Goal: Task Accomplishment & Management: Complete application form

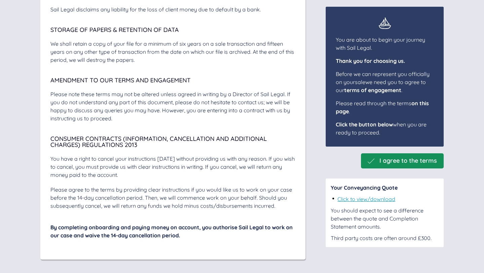
scroll to position [2329, 0]
click at [400, 161] on span "I agree to the terms" at bounding box center [407, 160] width 57 height 7
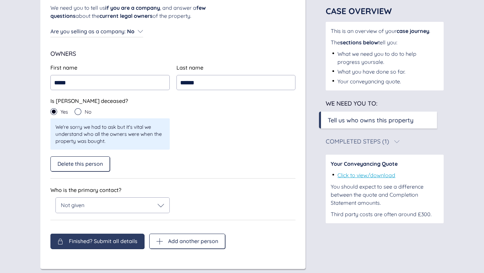
scroll to position [91, 0]
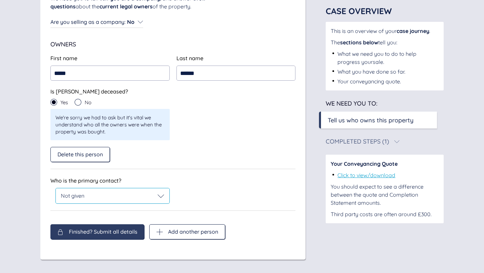
click at [148, 194] on div "Not given" at bounding box center [112, 195] width 103 height 7
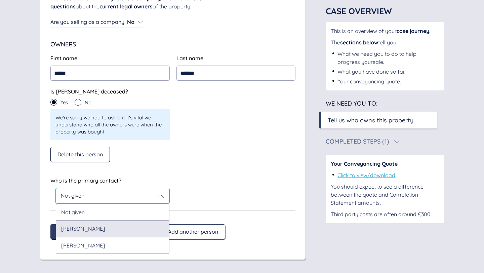
click at [92, 226] on div "[PERSON_NAME]" at bounding box center [112, 228] width 113 height 16
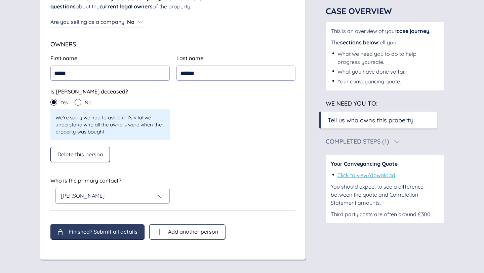
scroll to position [67, 0]
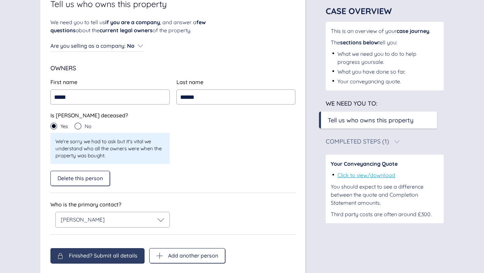
click at [98, 252] on span "Finished? Submit all details" at bounding box center [103, 255] width 69 height 6
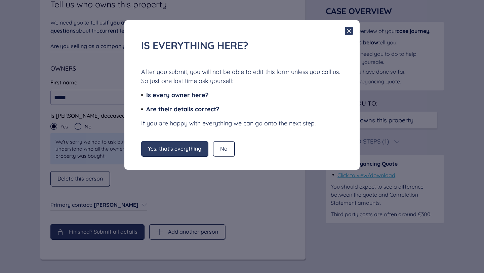
click at [346, 31] on icon at bounding box center [349, 31] width 8 height 8
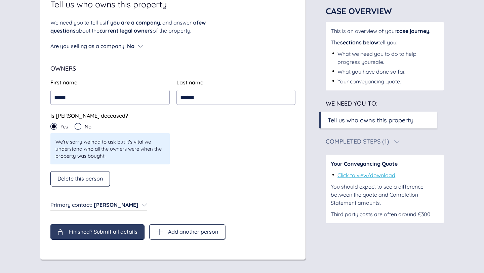
click at [98, 233] on span "Finished? Submit all details" at bounding box center [103, 231] width 69 height 6
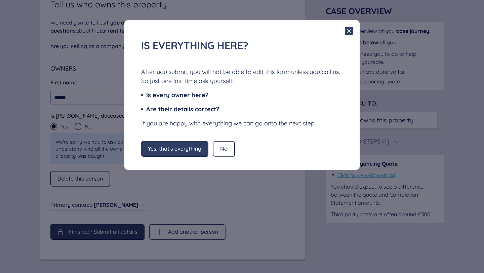
click at [175, 150] on span "Yes, that's everything" at bounding box center [174, 148] width 53 height 6
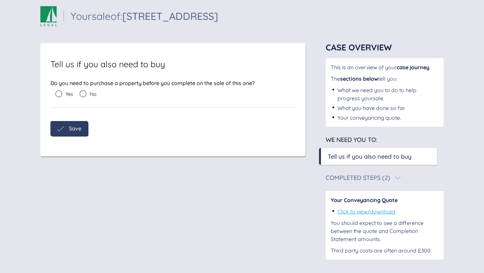
click at [85, 94] on icon at bounding box center [83, 93] width 7 height 7
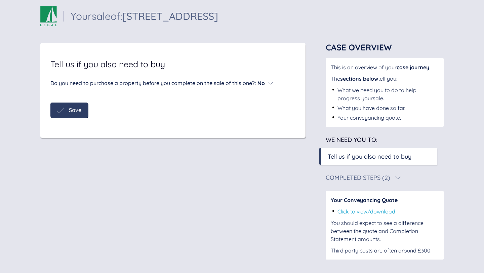
click at [74, 110] on span "Save" at bounding box center [75, 110] width 12 height 6
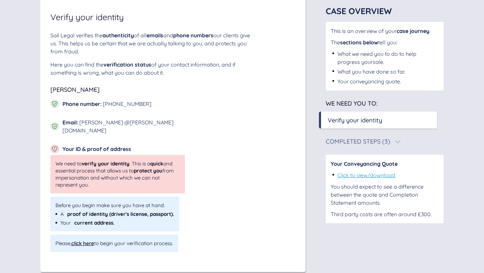
scroll to position [57, 0]
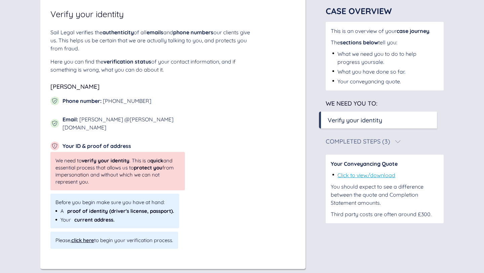
click at [83, 237] on div "click here" at bounding box center [82, 240] width 23 height 6
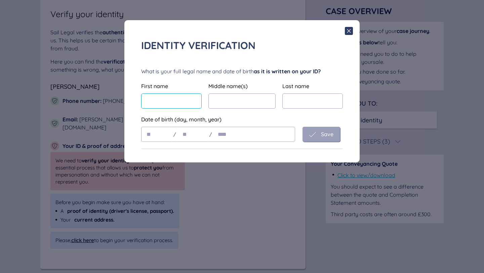
click at [172, 97] on input "text" at bounding box center [171, 100] width 60 height 15
type input "*******"
click at [161, 136] on input "text" at bounding box center [156, 134] width 31 height 15
type input "**"
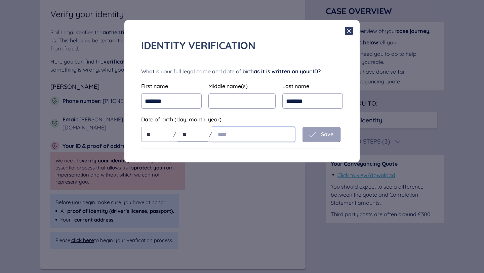
type input "**"
click at [236, 131] on input "text" at bounding box center [253, 134] width 83 height 15
type input "****"
click at [323, 134] on span "Save" at bounding box center [327, 134] width 12 height 6
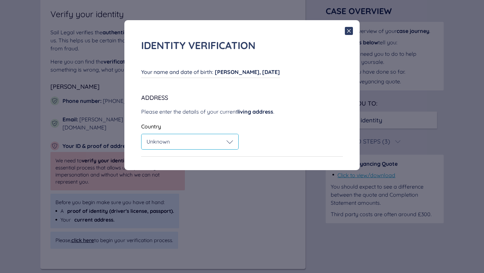
click at [230, 142] on icon at bounding box center [229, 141] width 7 height 7
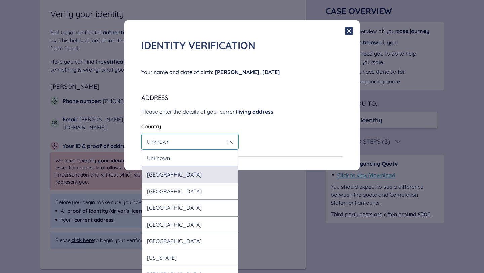
click at [197, 171] on div "[GEOGRAPHIC_DATA]" at bounding box center [189, 174] width 97 height 16
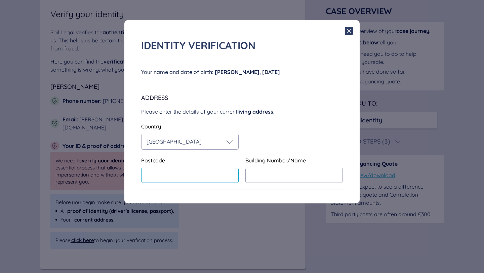
click at [186, 175] on input "text" at bounding box center [189, 175] width 97 height 15
type input "*******"
click at [258, 174] on input "text" at bounding box center [293, 175] width 97 height 15
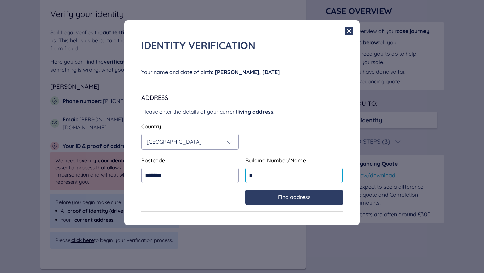
type input "*"
click at [285, 197] on span "Find address" at bounding box center [294, 197] width 33 height 6
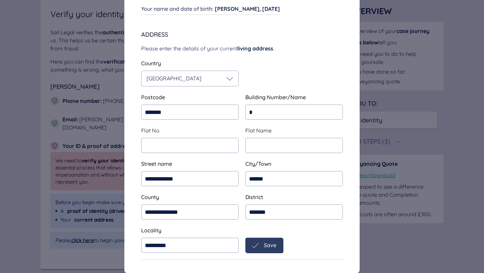
scroll to position [67, 0]
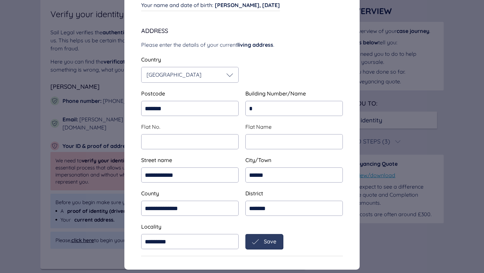
click at [268, 238] on span "Save" at bounding box center [270, 241] width 12 height 6
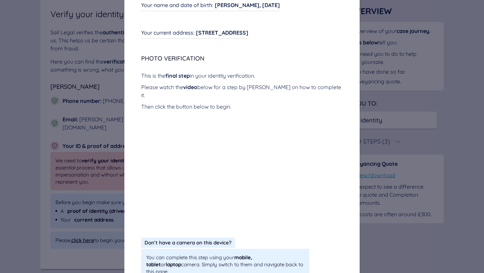
scroll to position [97, 0]
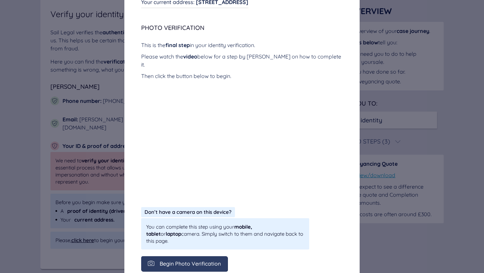
click at [181, 256] on div "Begin Photo Verification" at bounding box center [184, 263] width 86 height 15
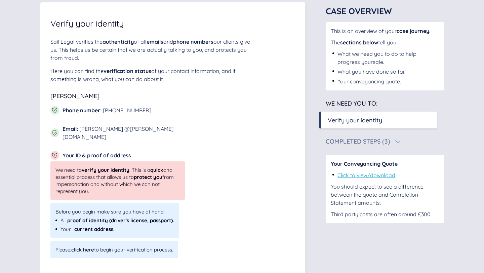
scroll to position [59, 0]
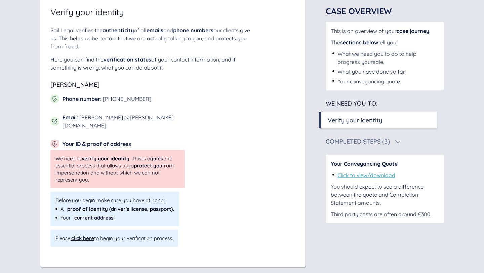
click at [86, 235] on div "click here" at bounding box center [82, 238] width 23 height 6
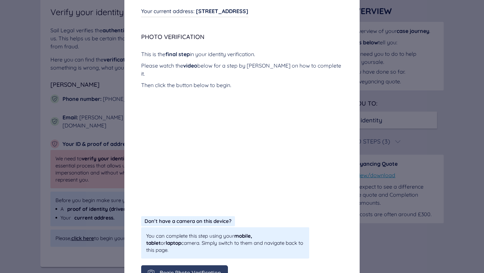
scroll to position [92, 0]
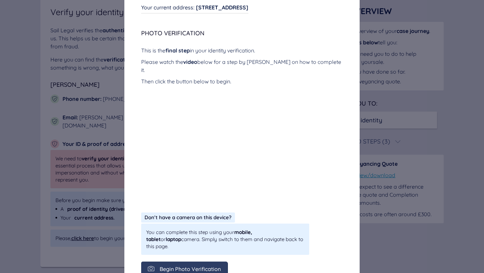
click at [179, 266] on span "Begin Photo Verification" at bounding box center [189, 269] width 61 height 6
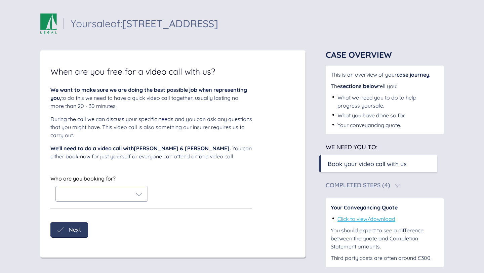
click at [139, 197] on icon at bounding box center [139, 193] width 7 height 7
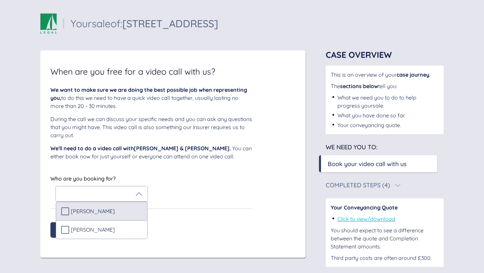
click at [67, 215] on icon at bounding box center [65, 211] width 8 height 8
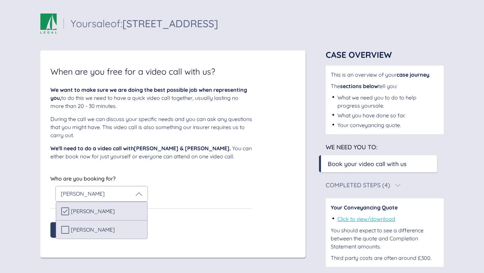
click at [67, 233] on icon at bounding box center [65, 229] width 8 height 8
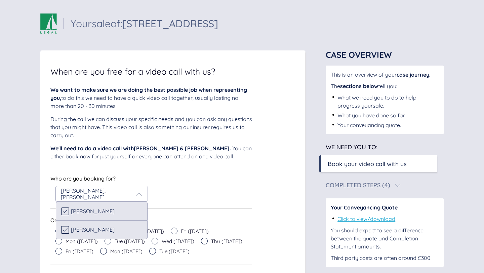
click at [201, 191] on div "Who are you booking for? Deborah Chester , Christopher John Chester Deborah Che…" at bounding box center [150, 188] width 201 height 28
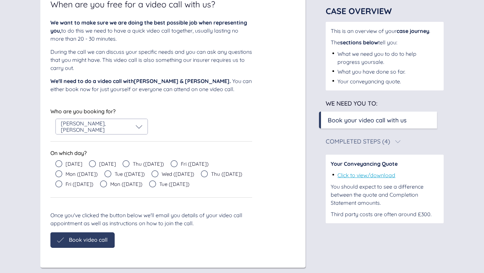
scroll to position [69, 0]
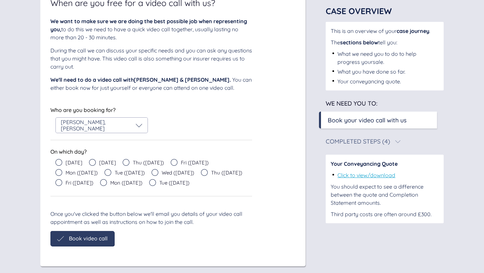
click at [91, 166] on icon at bounding box center [92, 162] width 7 height 7
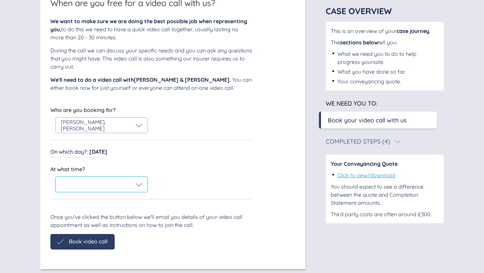
click at [81, 188] on div at bounding box center [102, 184] width 82 height 7
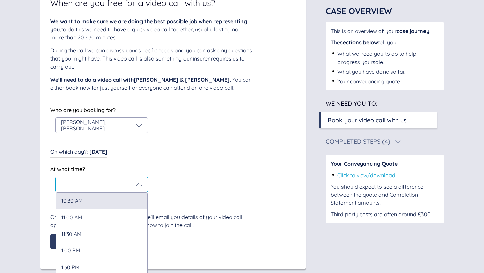
click at [77, 209] on div "10:30 AM" at bounding box center [102, 200] width 92 height 16
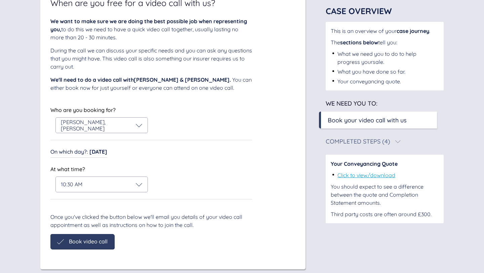
scroll to position [62, 0]
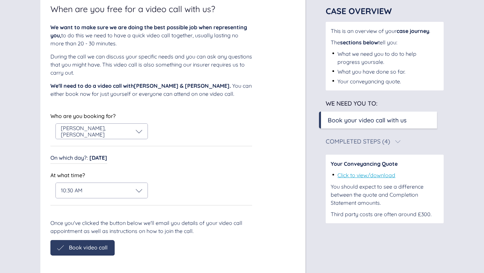
click at [88, 251] on div "When are you free for a video call with us? We want to make sure we are doing t…" at bounding box center [172, 131] width 265 height 287
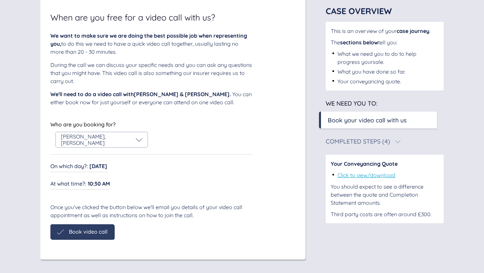
click at [82, 230] on span "Book video call" at bounding box center [88, 231] width 39 height 6
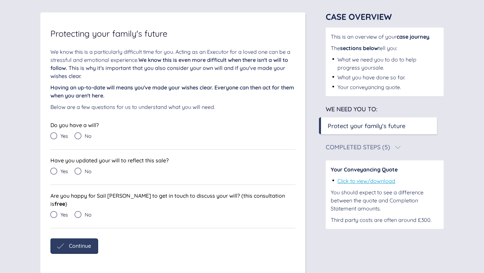
scroll to position [40, 0]
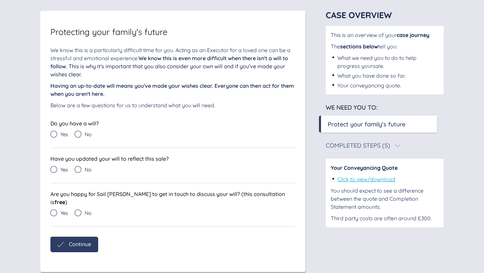
click at [77, 134] on icon at bounding box center [78, 134] width 7 height 7
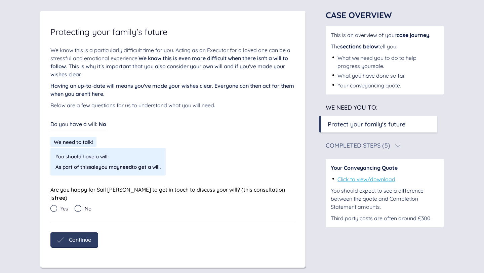
click at [138, 133] on div "Do you have a will : No Do you have a will : No We need to talk! You should hav…" at bounding box center [172, 170] width 245 height 103
click at [178, 167] on div "You should have a will. As part of this sale you may need to get a will." at bounding box center [134, 162] width 168 height 28
click at [129, 128] on div "Do you have a will : No Do you have a will : No" at bounding box center [172, 124] width 245 height 11
click at [92, 126] on span "Do you have a will :" at bounding box center [73, 124] width 47 height 7
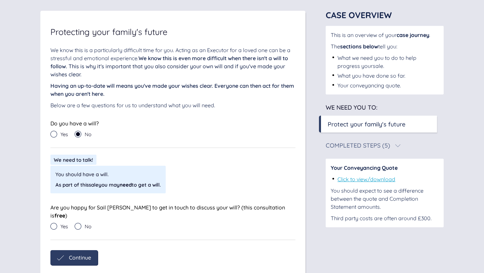
click at [53, 133] on icon at bounding box center [53, 134] width 7 height 7
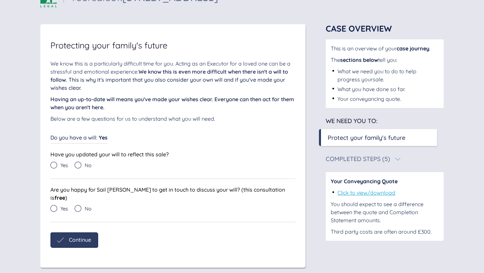
click at [54, 205] on icon at bounding box center [53, 208] width 7 height 7
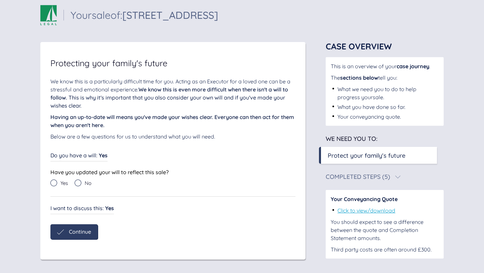
scroll to position [9, 0]
click at [79, 185] on icon at bounding box center [78, 182] width 7 height 7
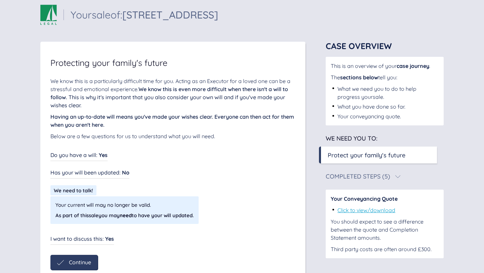
scroll to position [40, 0]
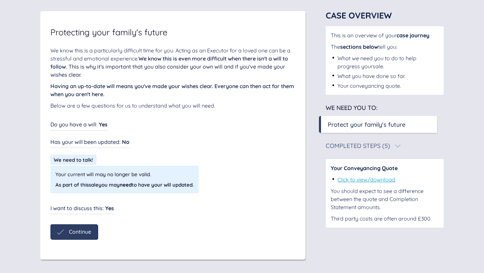
click at [142, 159] on div "We need to talk!" at bounding box center [172, 159] width 245 height 10
click at [72, 232] on span "Continue" at bounding box center [80, 231] width 22 height 6
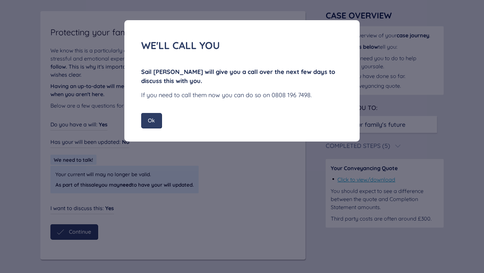
click at [151, 119] on span "Ok" at bounding box center [151, 120] width 7 height 6
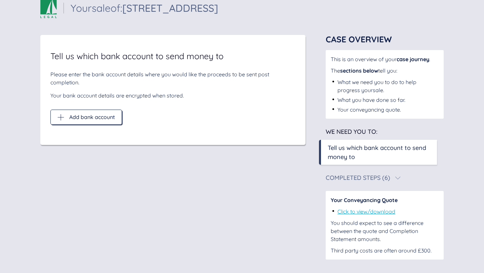
click at [91, 120] on span "Add bank account" at bounding box center [92, 117] width 46 height 6
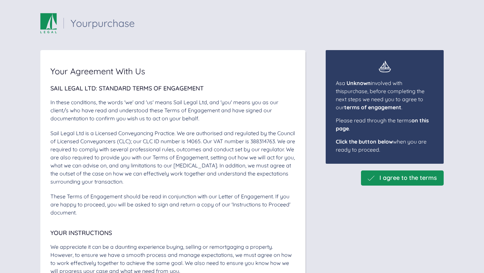
scroll to position [0, 0]
click at [403, 174] on div "I agree to the terms" at bounding box center [402, 178] width 83 height 15
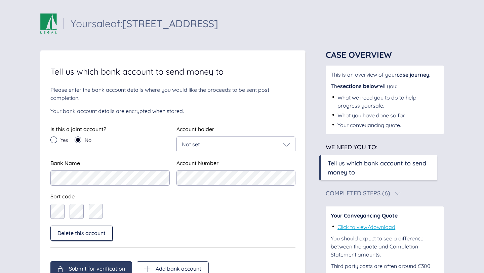
click at [94, 226] on div "Delete this account" at bounding box center [81, 232] width 62 height 15
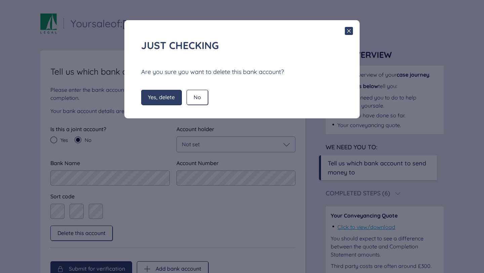
click at [164, 96] on span "Yes, delete" at bounding box center [161, 97] width 27 height 6
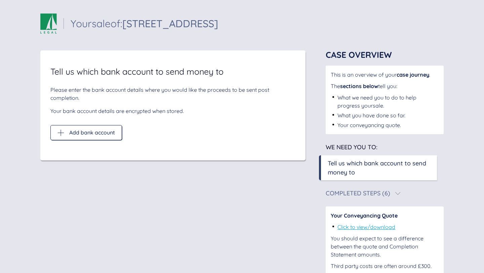
click at [94, 104] on div "Please enter the bank account details where you would like the proceeds to be s…" at bounding box center [172, 100] width 245 height 29
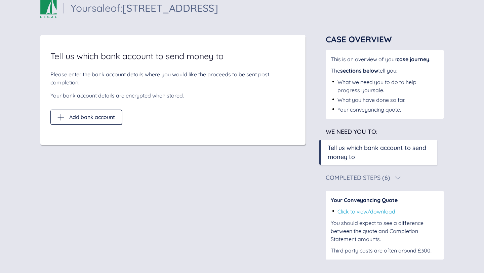
click at [379, 156] on div "Tell us which bank account to send money to" at bounding box center [379, 152] width 104 height 18
click at [325, 118] on div "Tell us which bank account to send money to Please enter the bank account detai…" at bounding box center [241, 147] width 403 height 224
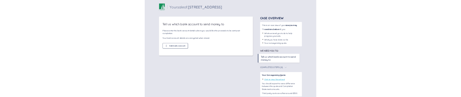
scroll to position [0, 0]
